Goal: Task Accomplishment & Management: Manage account settings

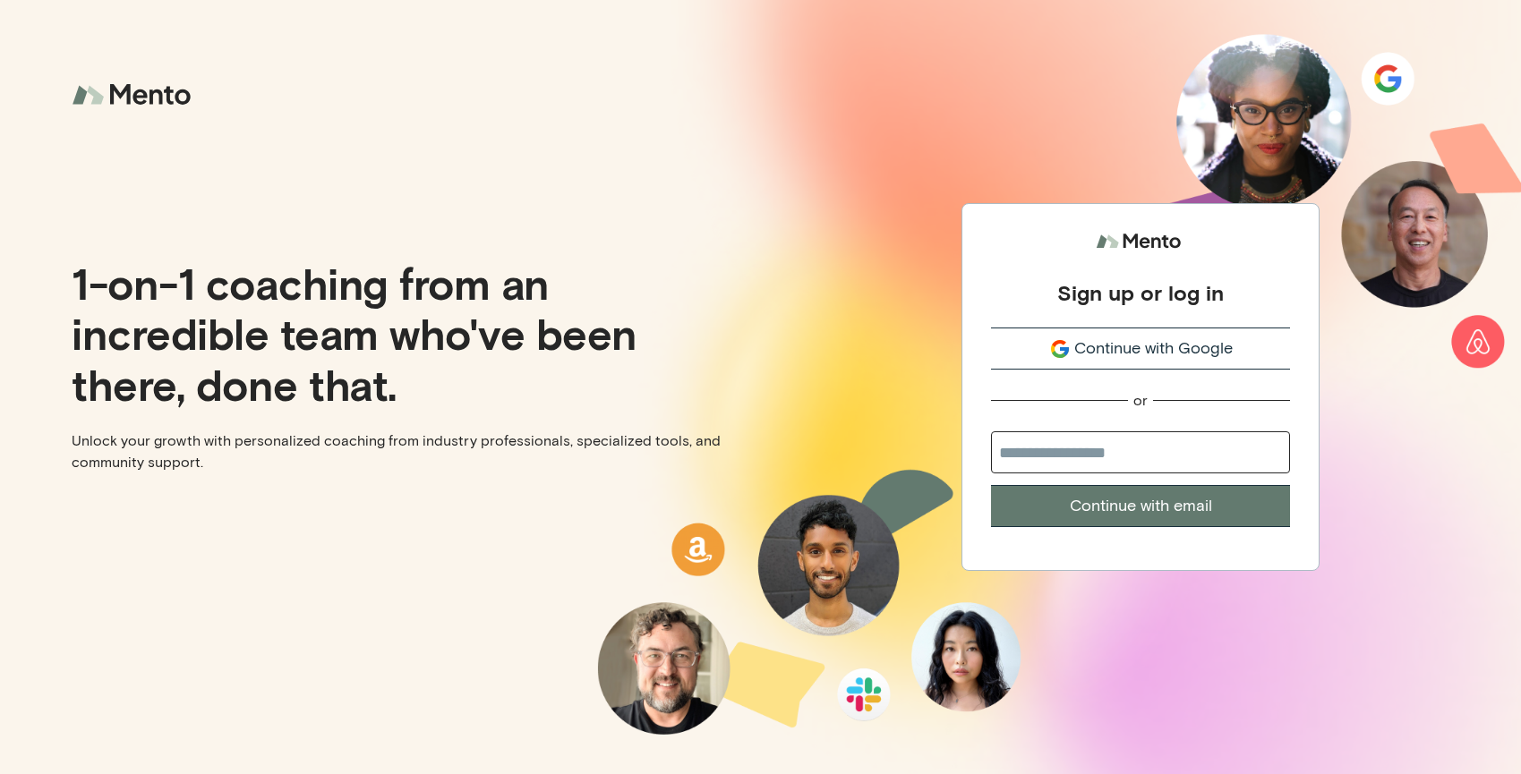
click at [1112, 342] on span "Continue with Google" at bounding box center [1153, 349] width 158 height 24
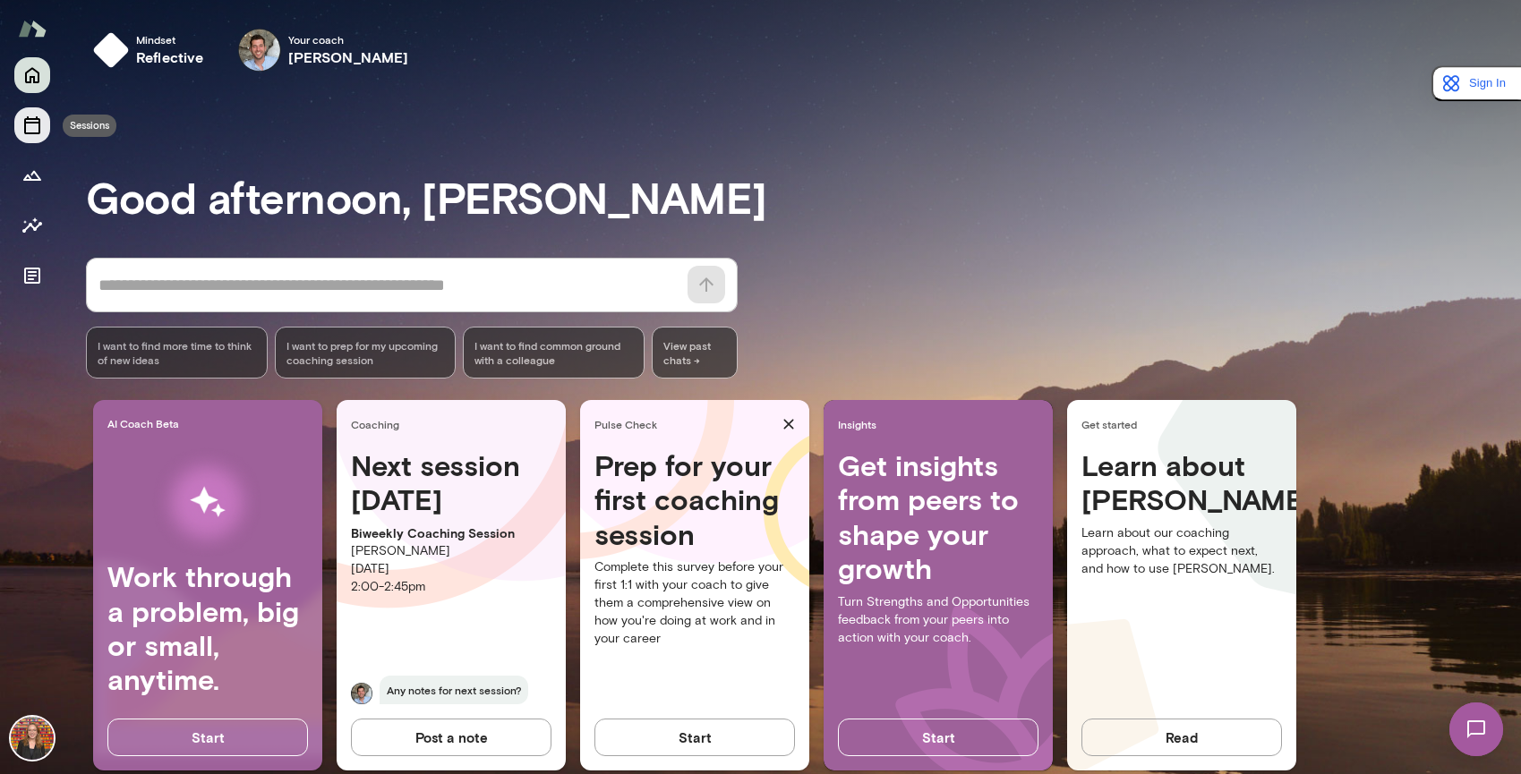
click at [44, 127] on button "Sessions" at bounding box center [32, 125] width 36 height 36
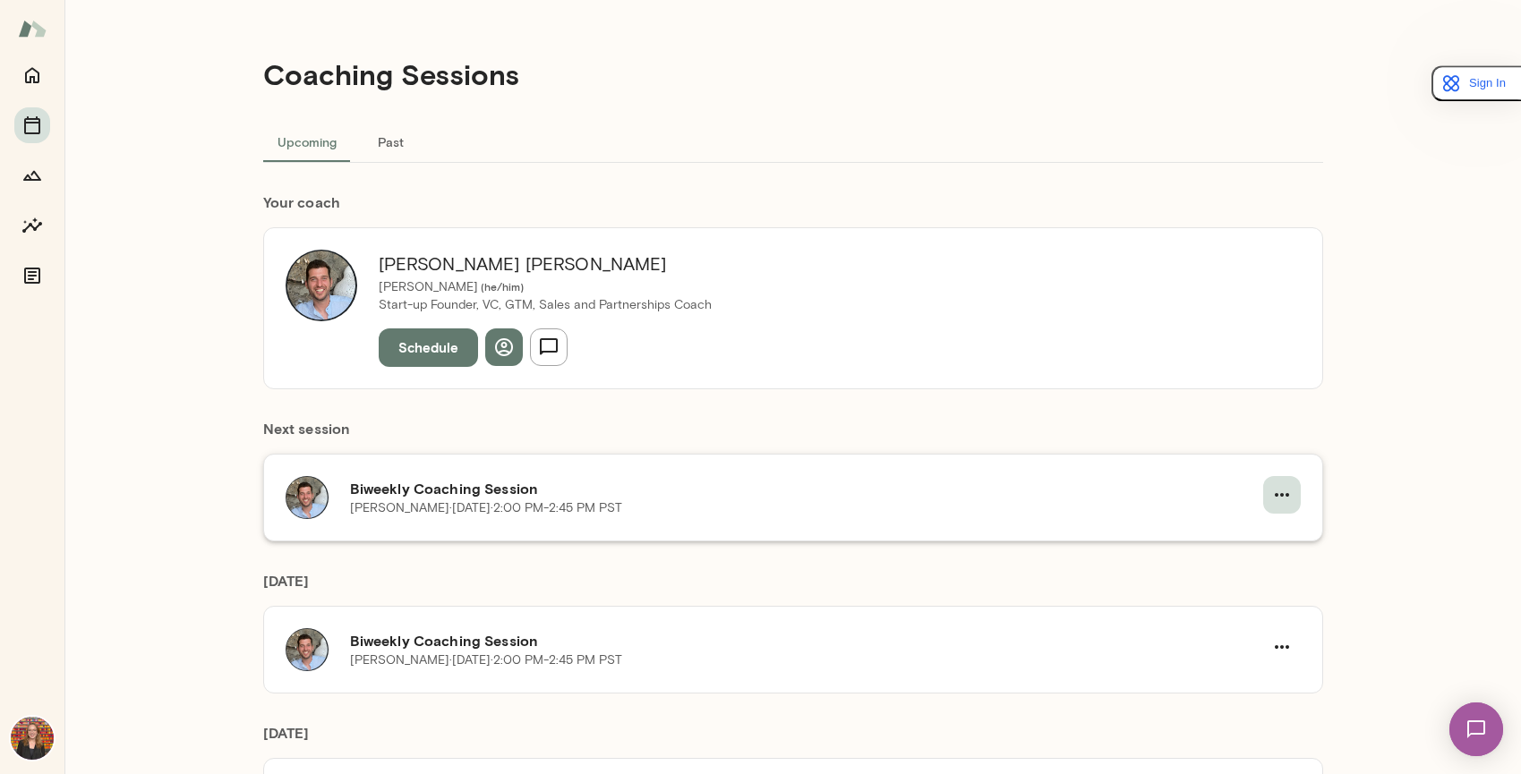
click at [1273, 490] on icon "button" at bounding box center [1281, 494] width 21 height 21
click at [1251, 528] on span "Reschedule" at bounding box center [1242, 536] width 77 height 21
